Goal: Download file/media

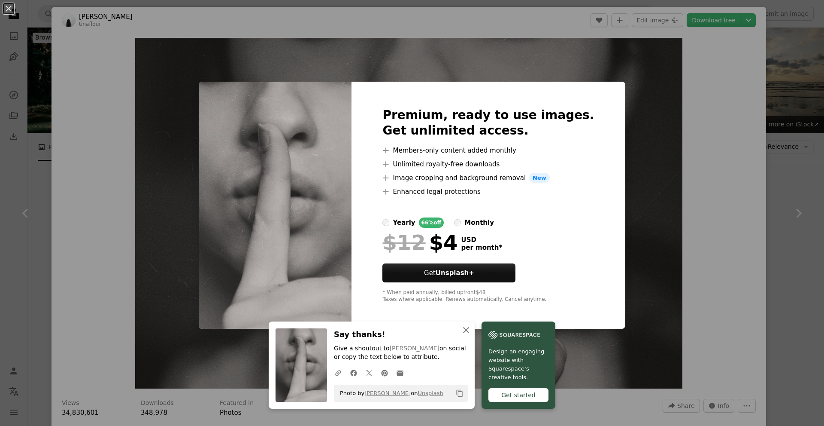
click at [465, 332] on icon "An X shape" at bounding box center [466, 330] width 10 height 10
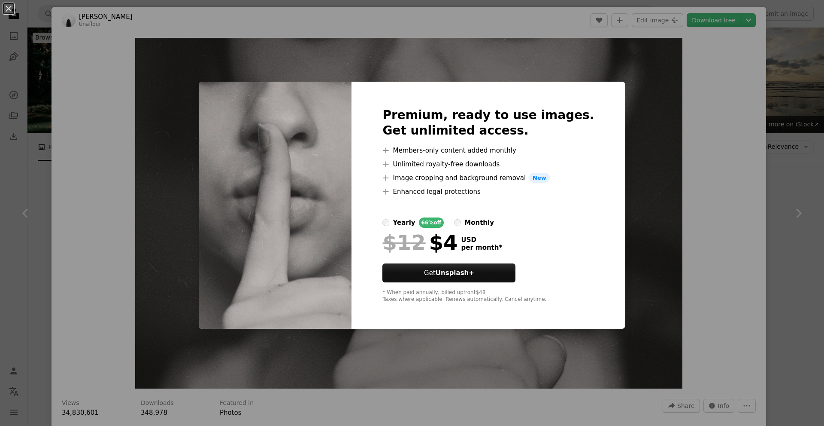
click at [669, 168] on div "An X shape Premium, ready to use images. Get unlimited access. A plus sign Memb…" at bounding box center [412, 213] width 824 height 426
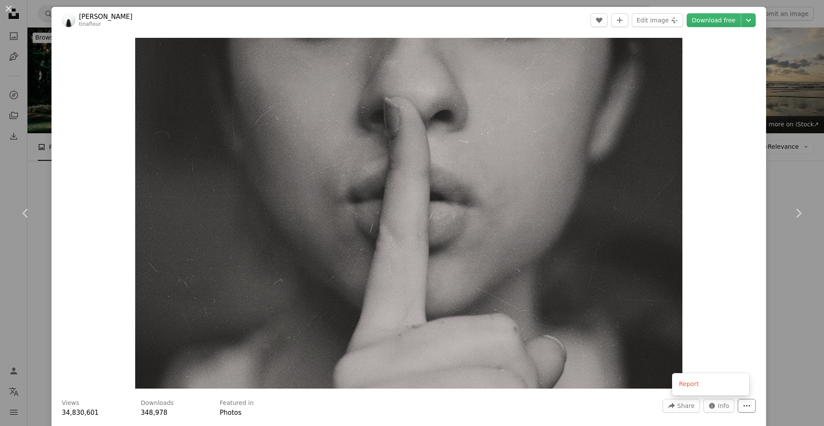
click at [748, 405] on button "More Actions" at bounding box center [747, 405] width 18 height 14
click at [720, 323] on dialog "An X shape Chevron left Chevron right [PERSON_NAME] tinaflour A heart A plus si…" at bounding box center [412, 213] width 824 height 426
click at [710, 405] on button "Info icon Info" at bounding box center [719, 405] width 31 height 14
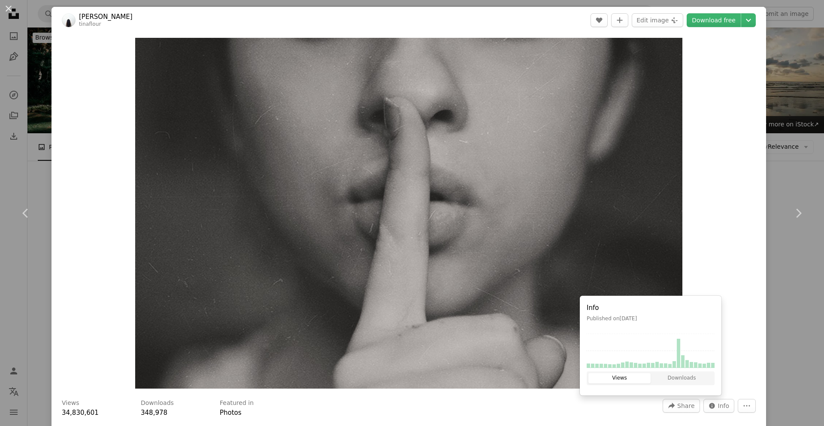
click at [718, 228] on div "Zoom in" at bounding box center [409, 212] width 715 height 359
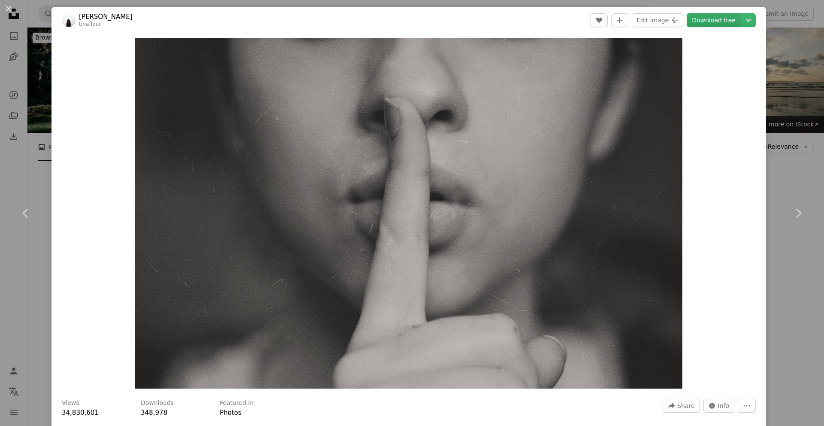
click at [710, 22] on link "Download free" at bounding box center [714, 20] width 54 height 14
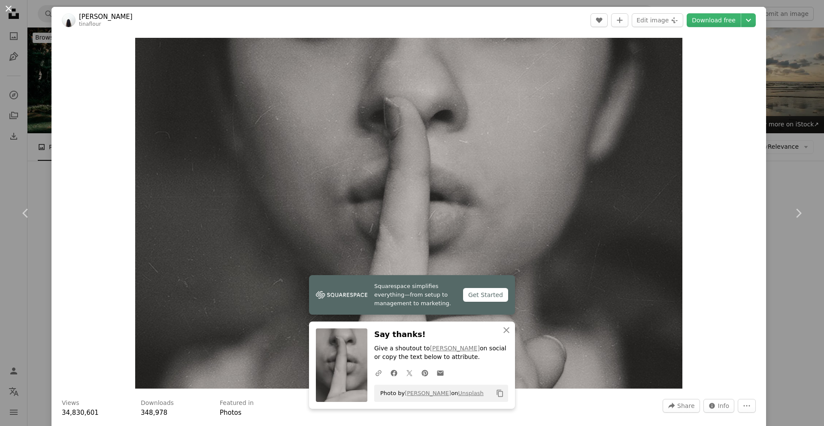
click at [9, 9] on button "An X shape" at bounding box center [8, 8] width 10 height 10
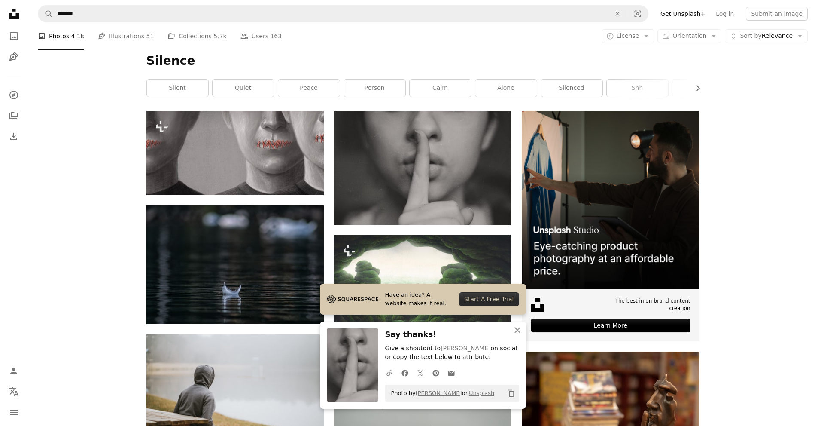
scroll to position [129, 0]
